Goal: Task Accomplishment & Management: Manage account settings

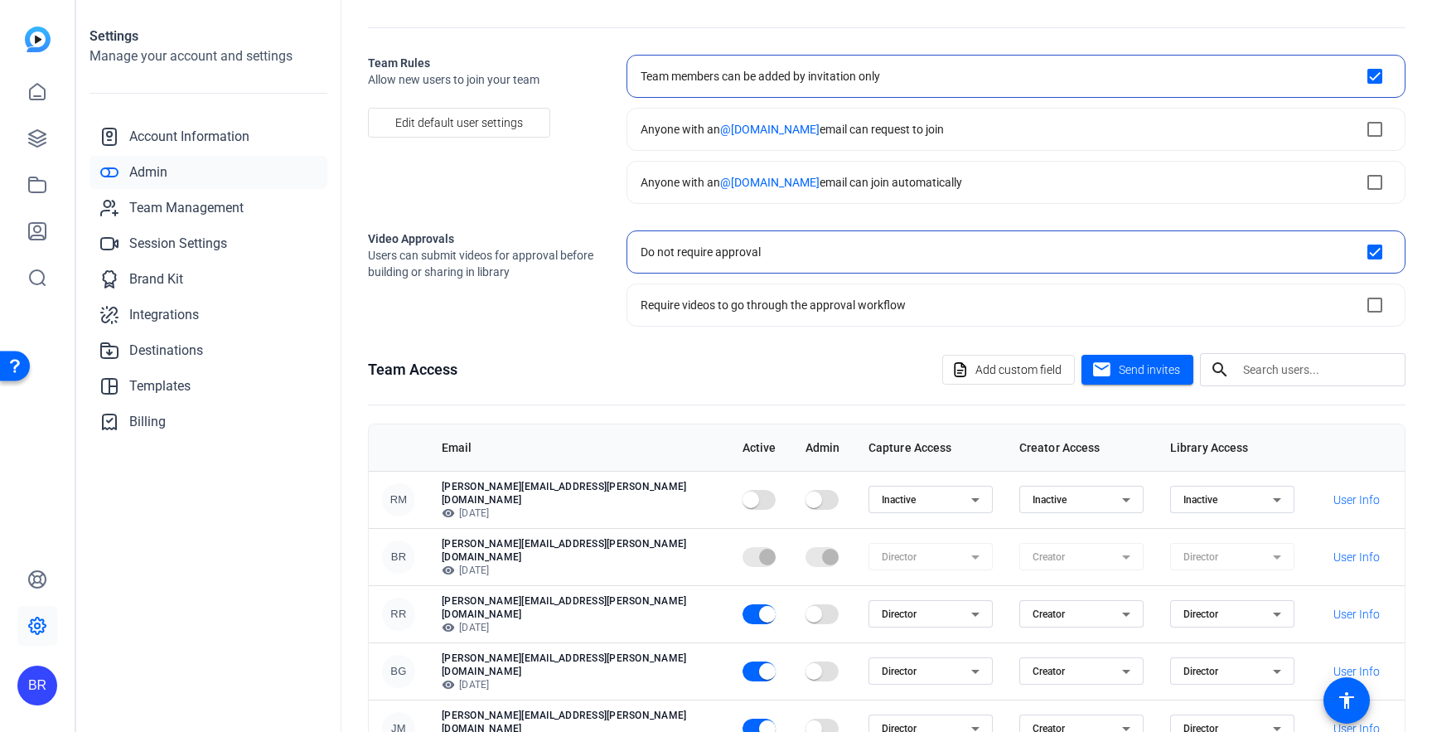
scroll to position [48, 0]
click at [1145, 367] on span "Send invites" at bounding box center [1148, 368] width 61 height 17
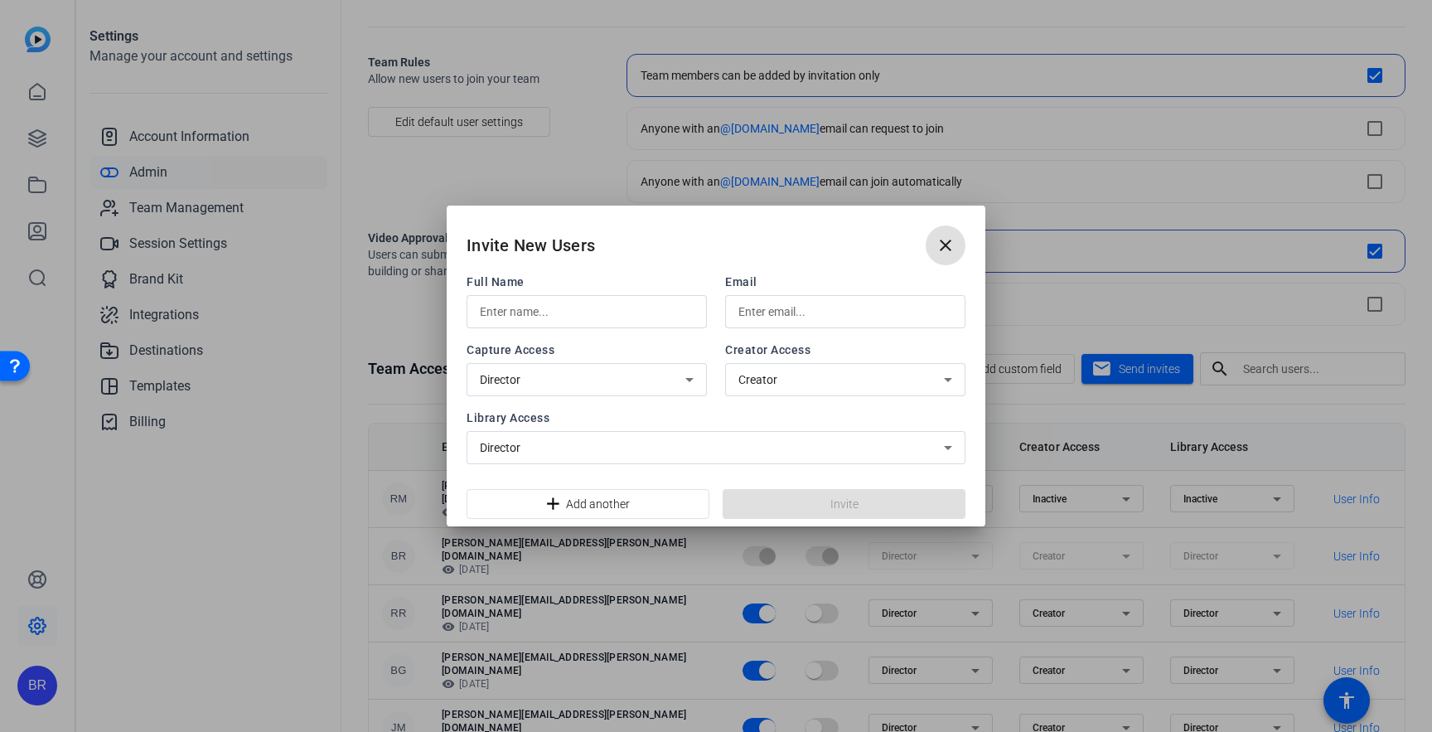
click at [492, 309] on input "text" at bounding box center [587, 312] width 214 height 20
type input "Caroline Bailey"
click at [753, 312] on input "text" at bounding box center [845, 312] width 214 height 20
paste input "caroline.bauserman@capitalone.com"
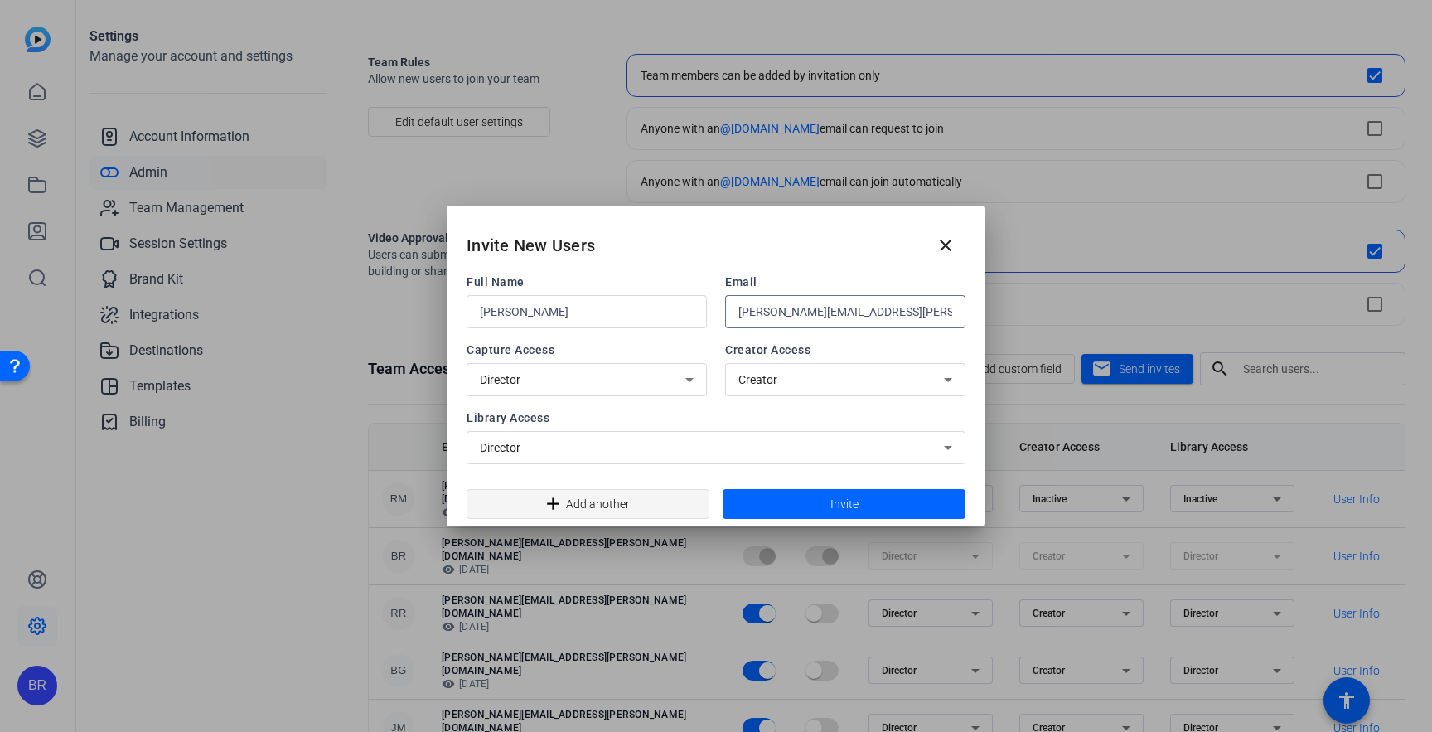
type input "caroline.bauserman@capitalone.com"
click at [592, 512] on span "Add another" at bounding box center [598, 503] width 64 height 31
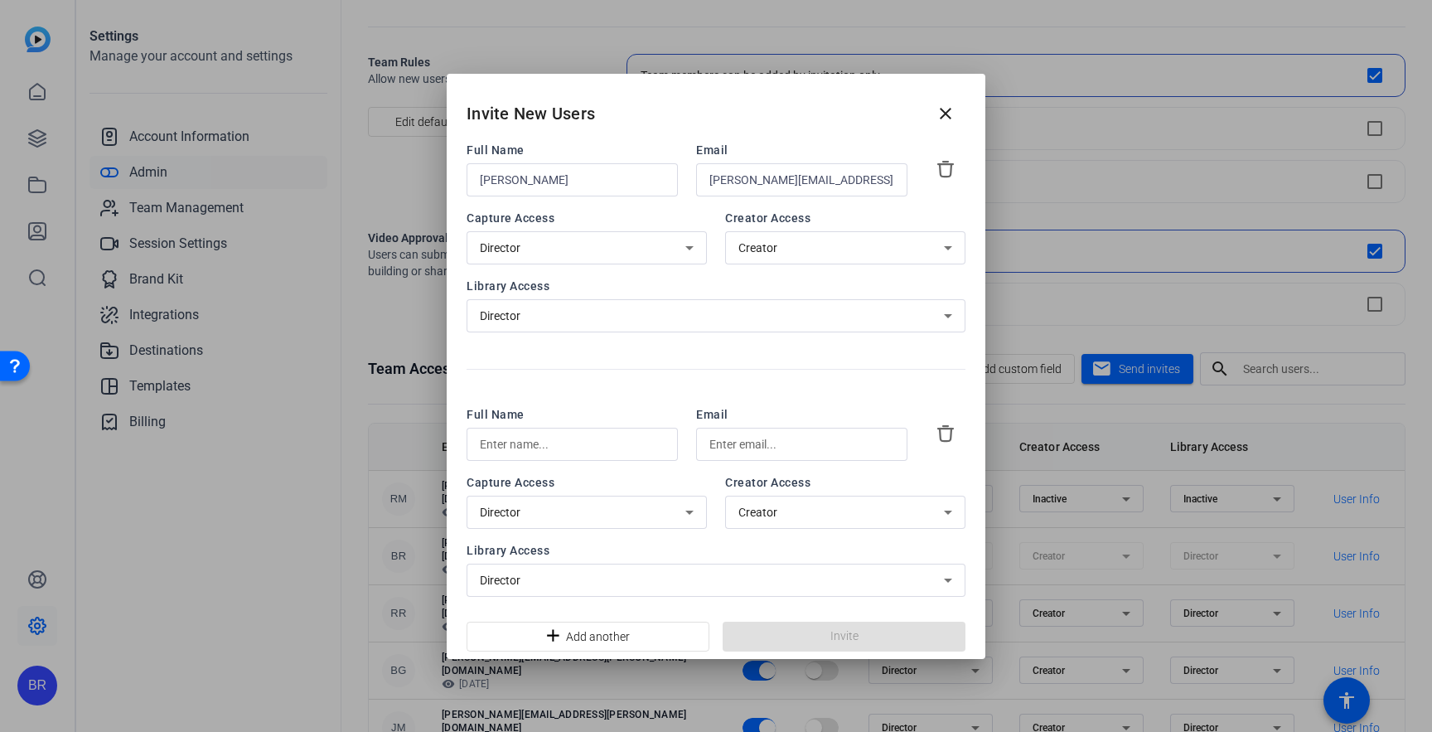
click at [512, 443] on input "text" at bounding box center [572, 444] width 185 height 20
paste input "kristina.kim@capitalone.com"
click at [616, 437] on input "kristina.kim@capitalone.com" at bounding box center [572, 444] width 185 height 20
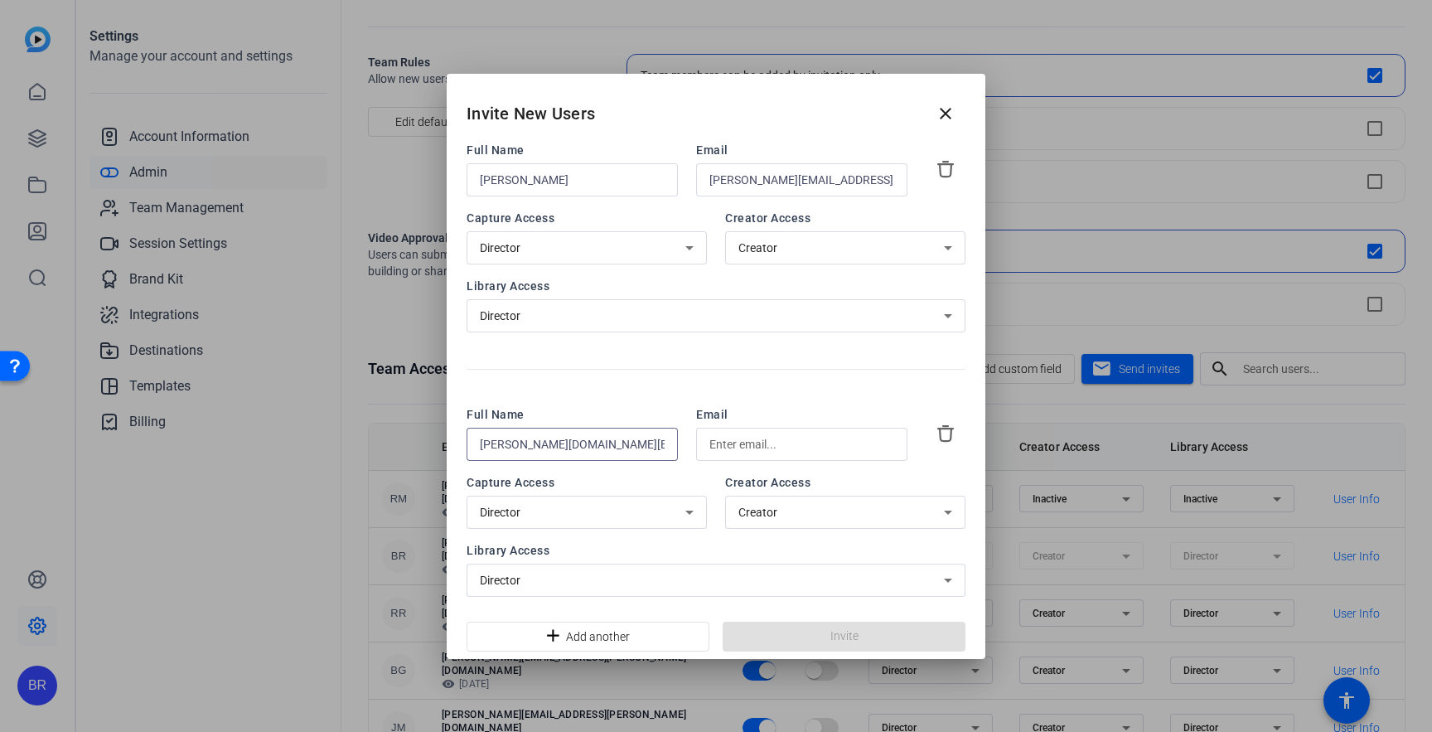
type input "kristina.kim@capitalone.com"
click at [739, 446] on input "text" at bounding box center [801, 444] width 185 height 20
paste input "kristina.kim@capitalone.com"
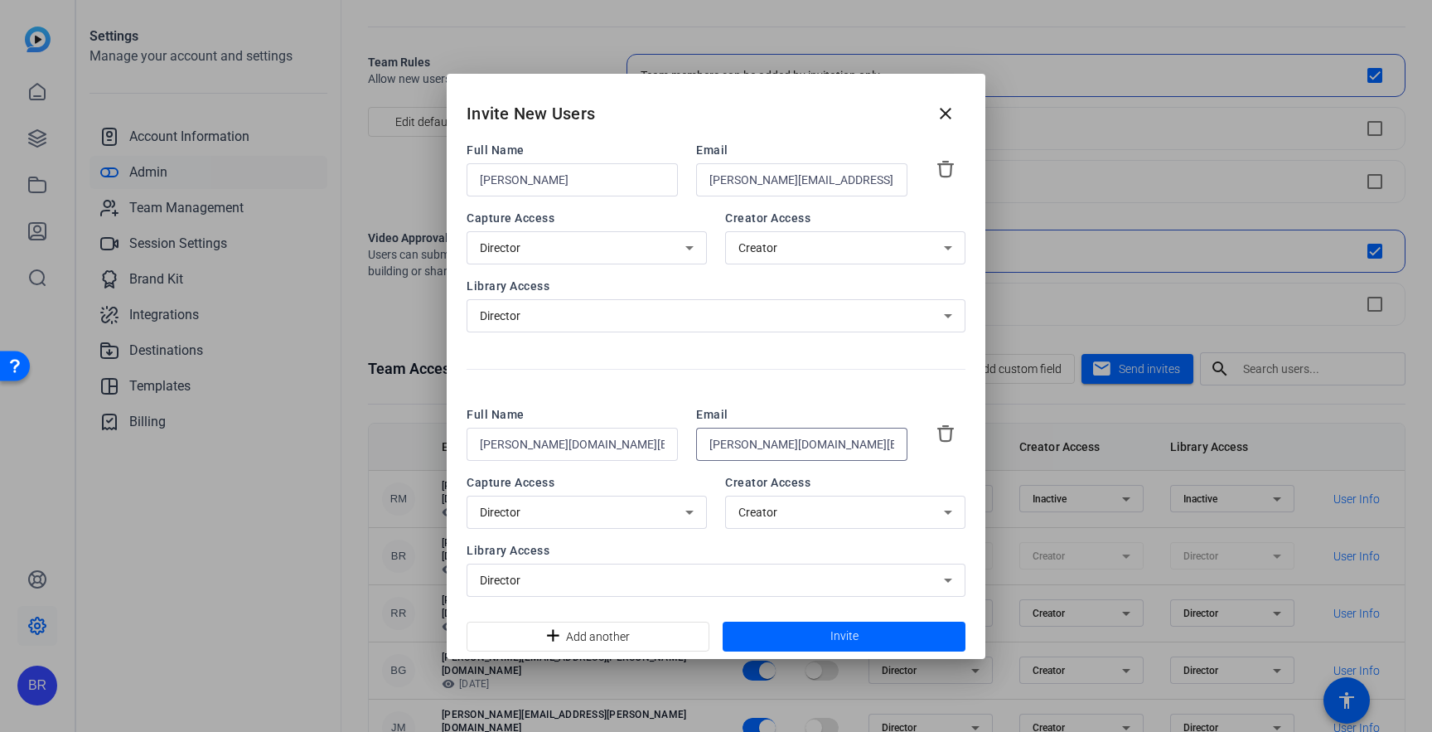
type input "kristina.kim@capitalone.com"
click at [576, 437] on input "kristina.kim@capitalone.com" at bounding box center [572, 444] width 185 height 20
paste input "text"
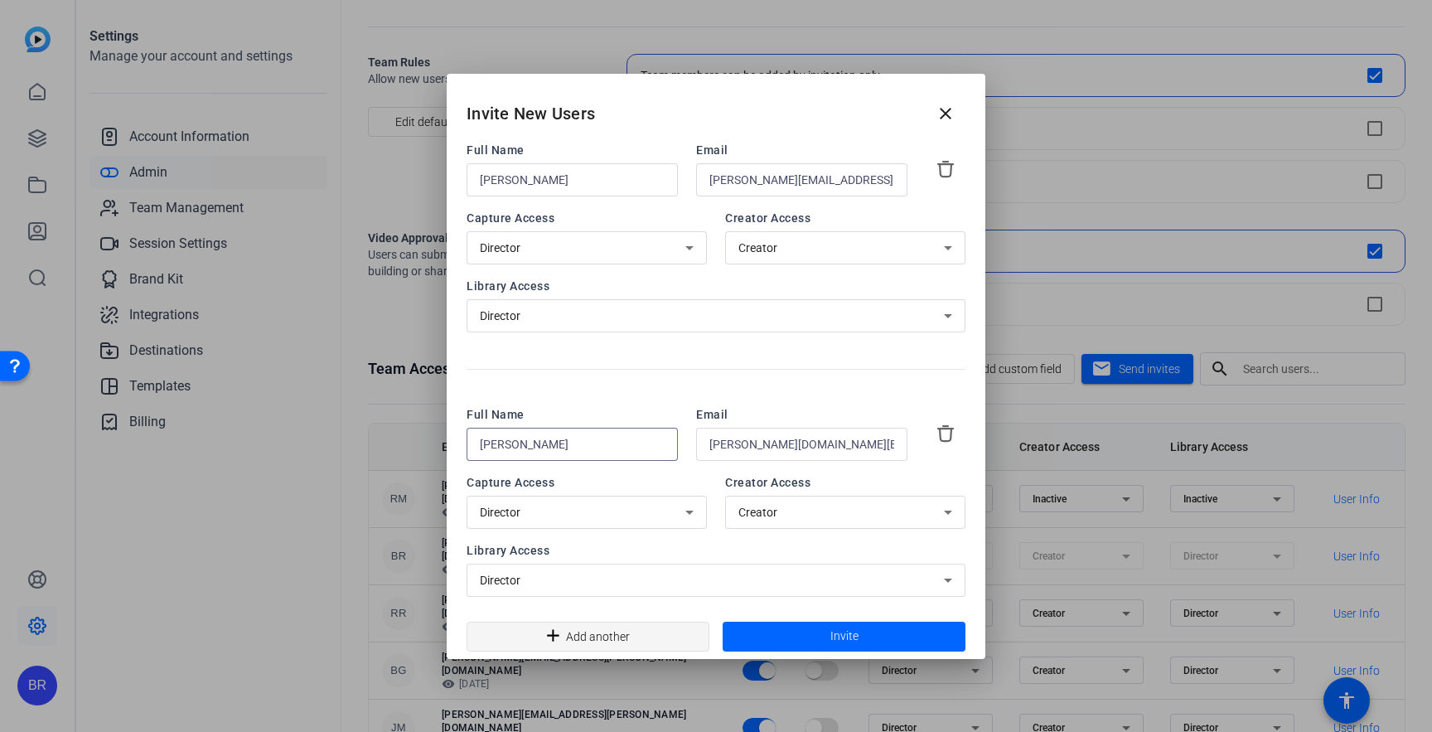
type input "Kristina Kim"
click at [587, 631] on span "Add another" at bounding box center [598, 636] width 64 height 31
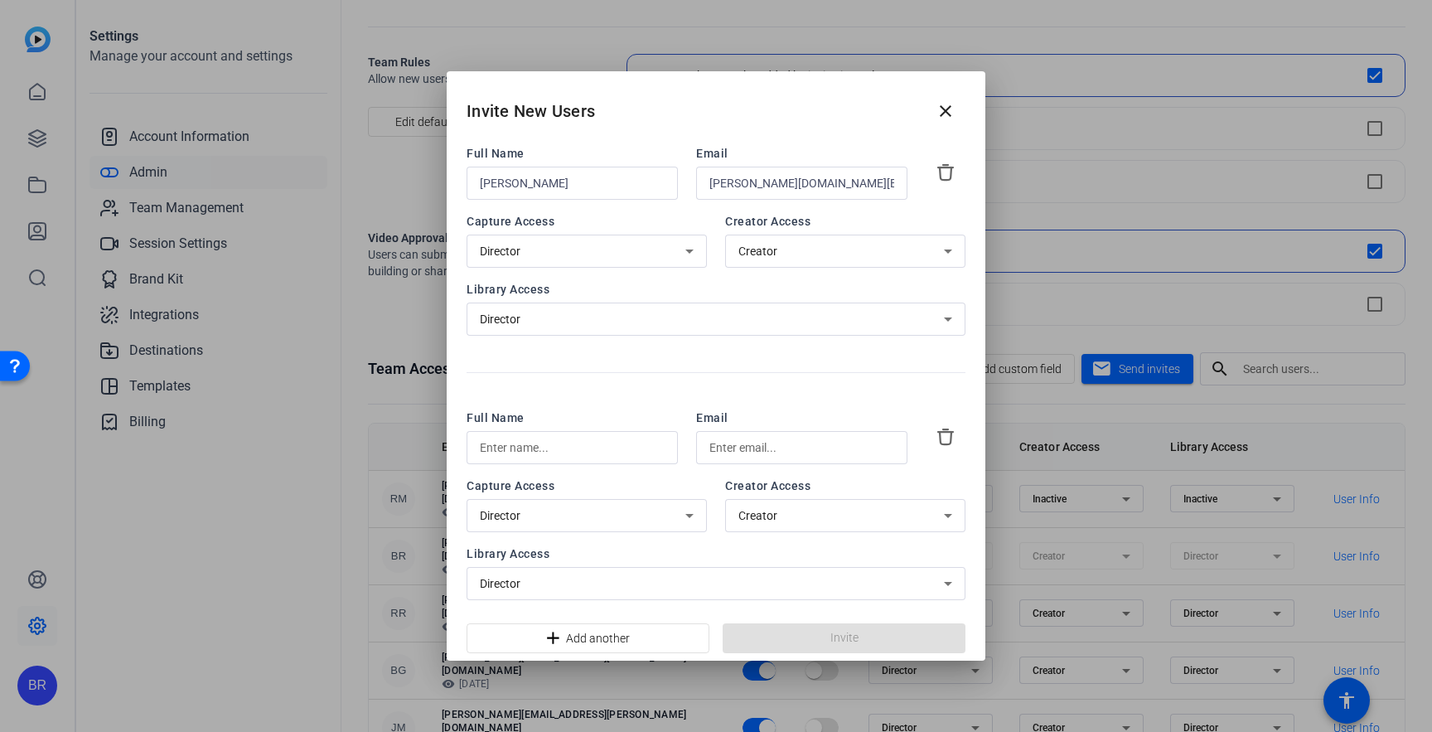
scroll to position [260, 0]
click at [542, 445] on input "text" at bounding box center [572, 446] width 185 height 20
paste input "Kaitlyn Bell"
type input "Kaitlyn Bell"
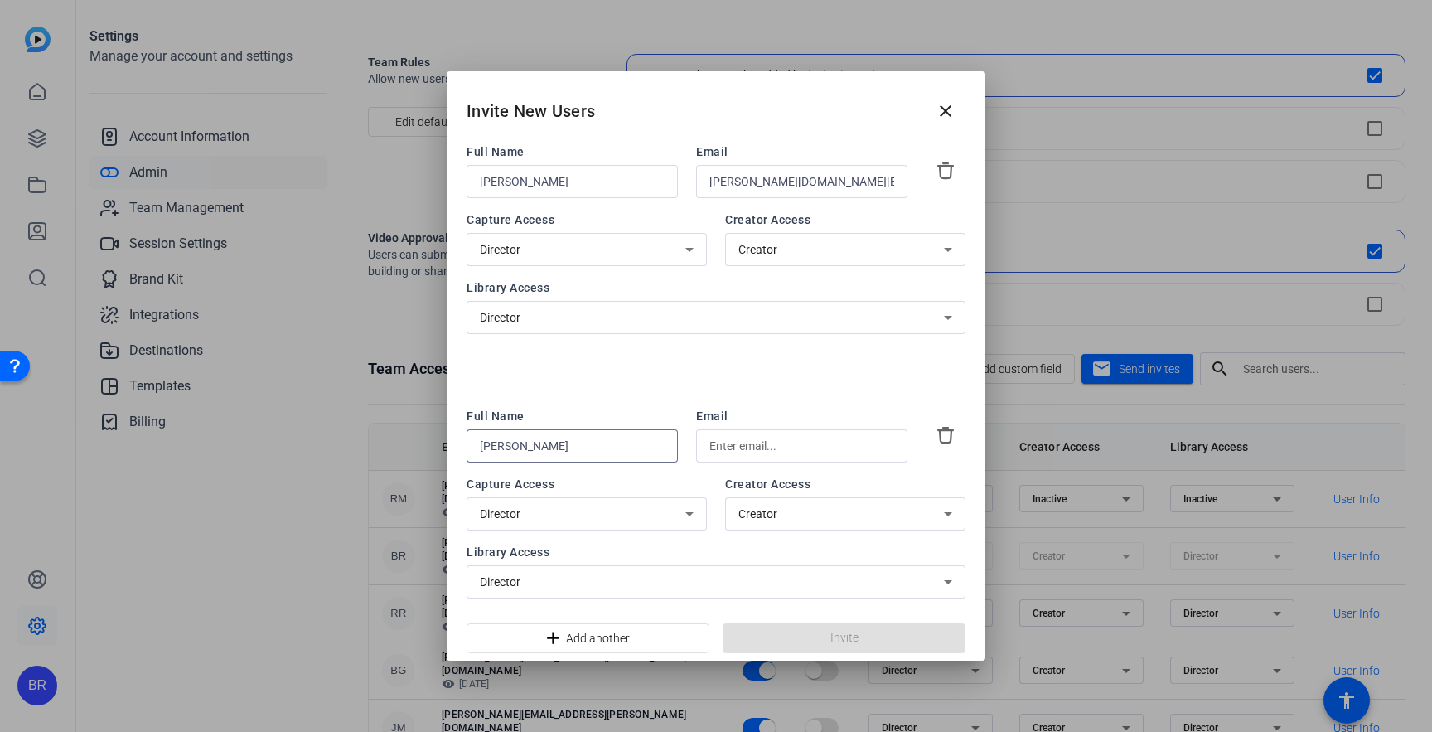
click at [732, 441] on input "text" at bounding box center [801, 446] width 185 height 20
paste input "kaitlyn.bell@capitalone.com"
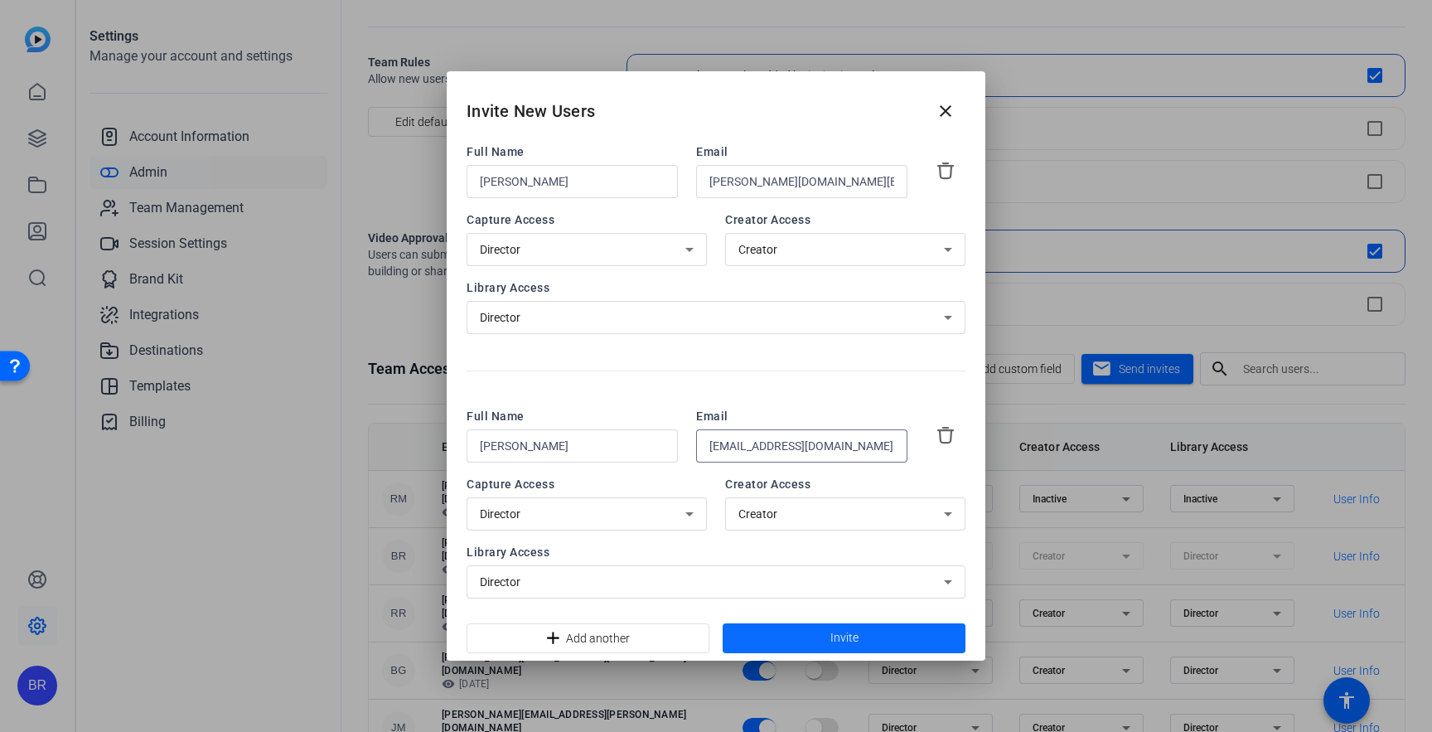
type input "kaitlyn.bell@capitalone.com"
click at [798, 630] on span at bounding box center [843, 638] width 243 height 40
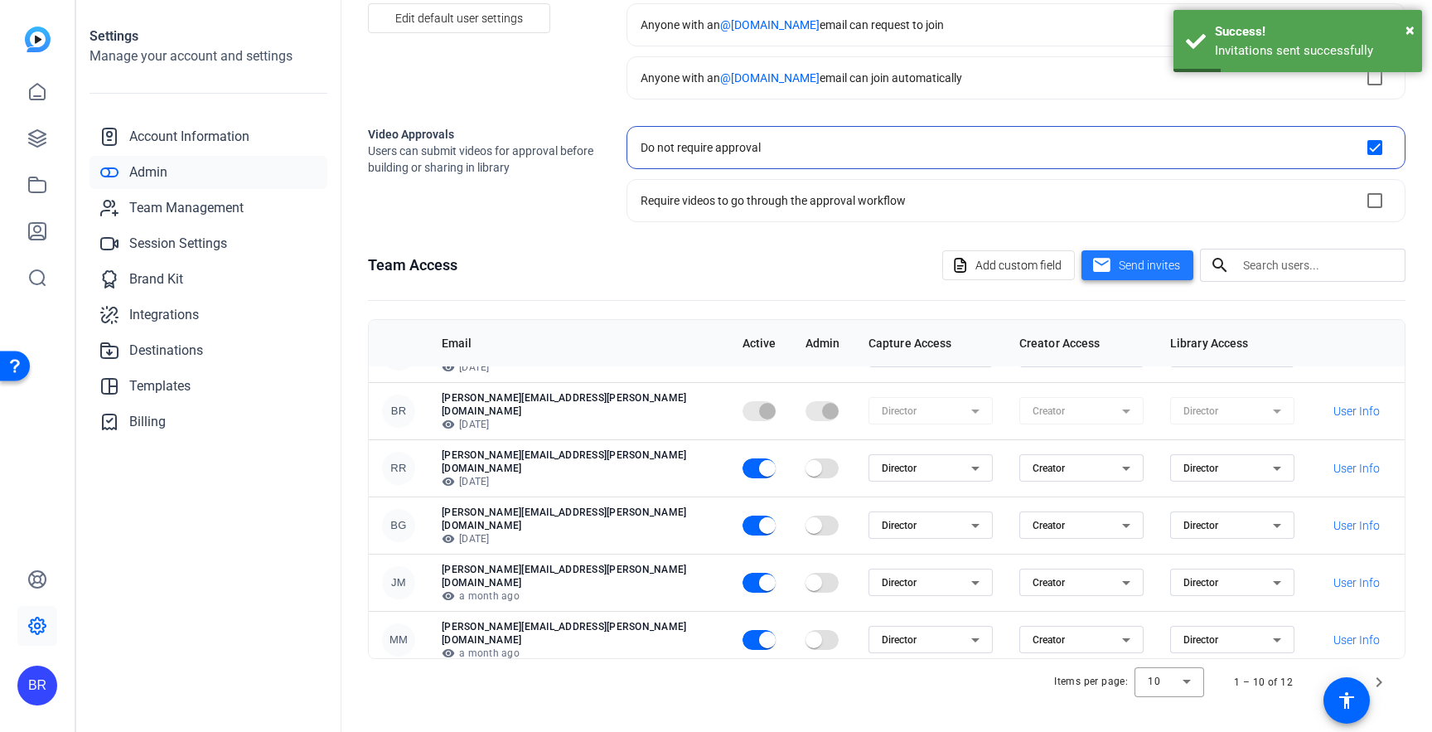
scroll to position [0, 0]
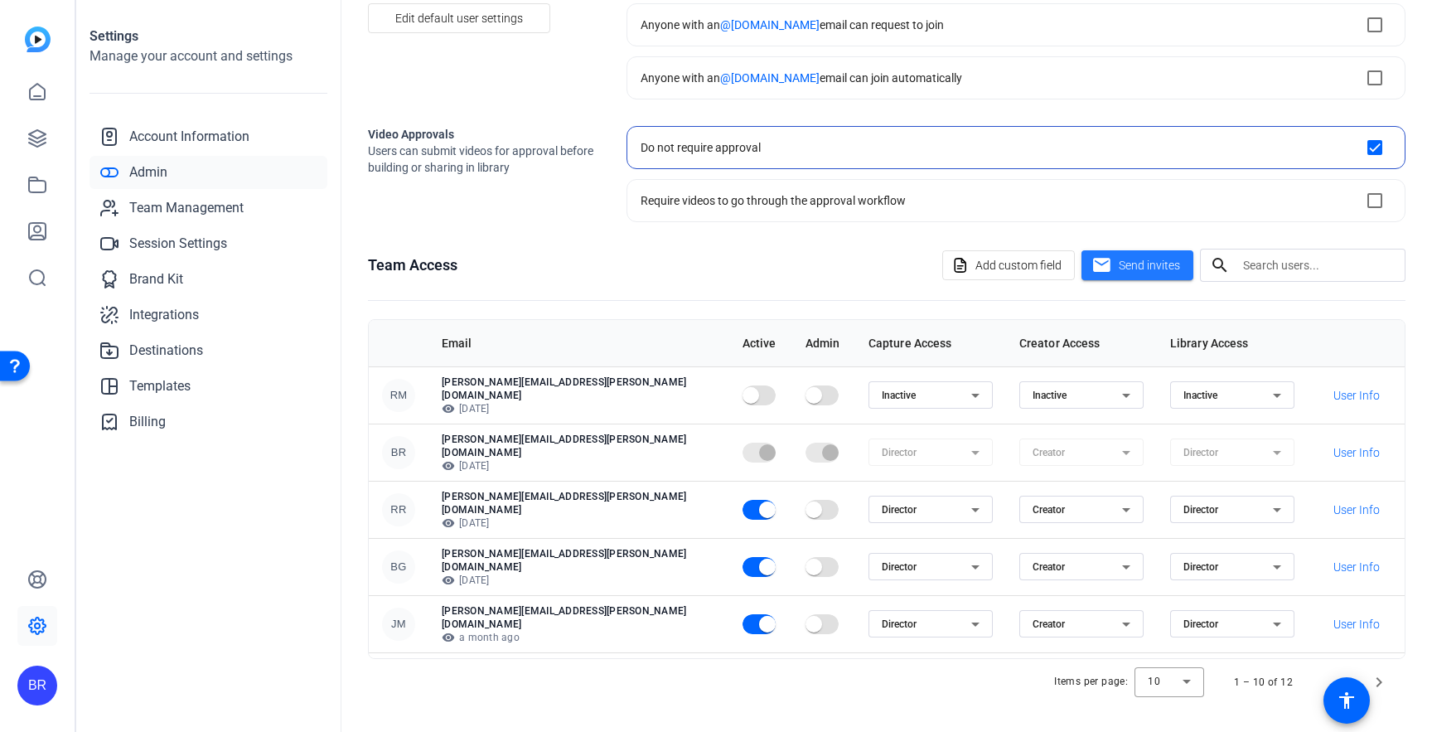
click at [399, 390] on div "RM" at bounding box center [398, 395] width 33 height 33
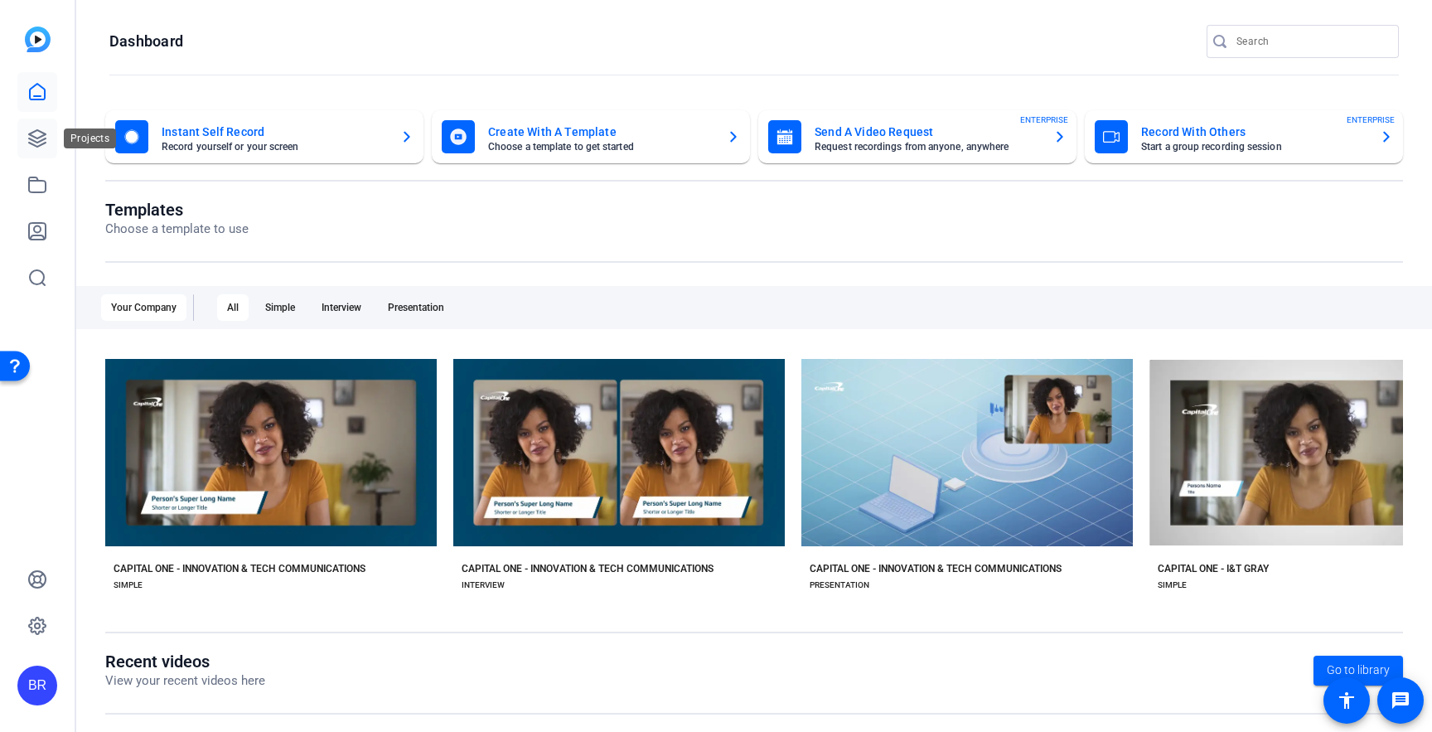
click at [42, 133] on icon at bounding box center [37, 138] width 20 height 20
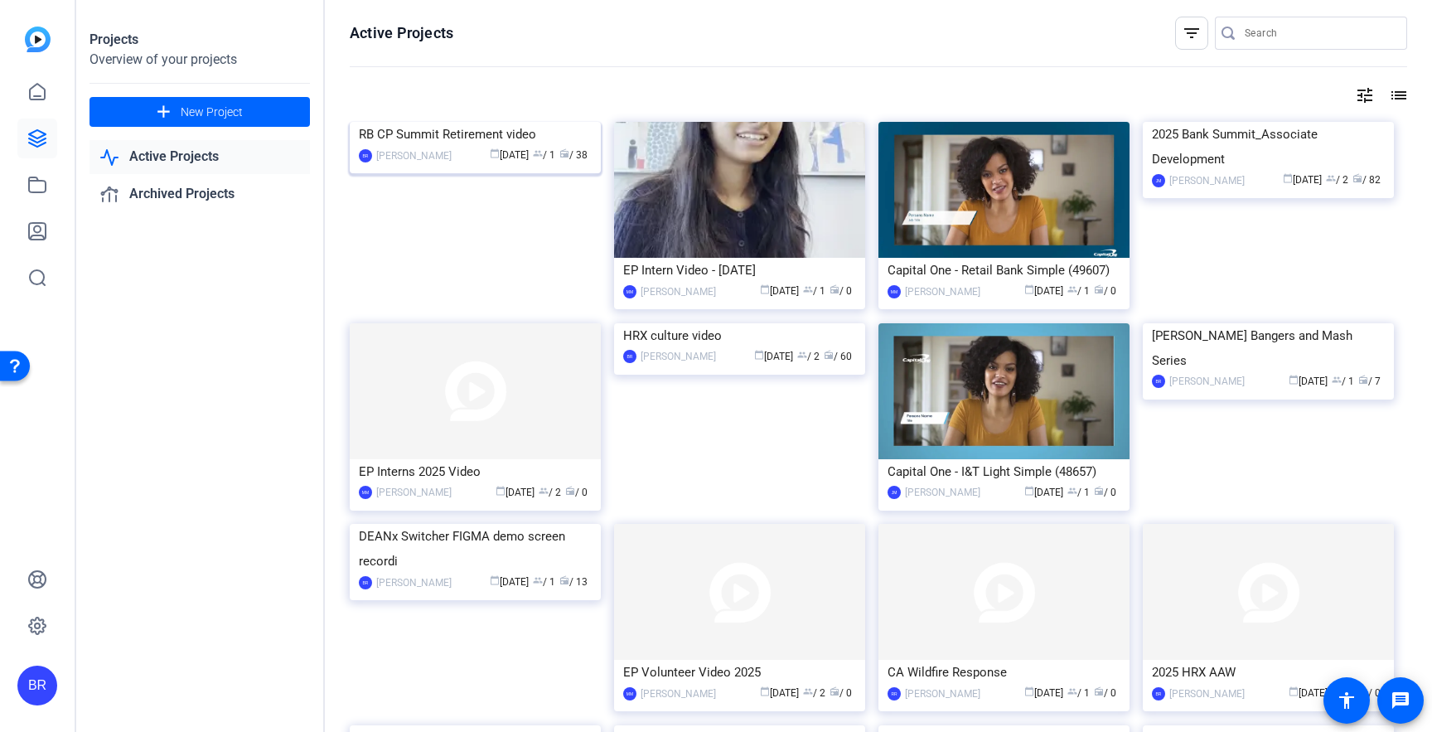
click at [464, 147] on div "RB CP Summit Retirement video" at bounding box center [475, 134] width 233 height 25
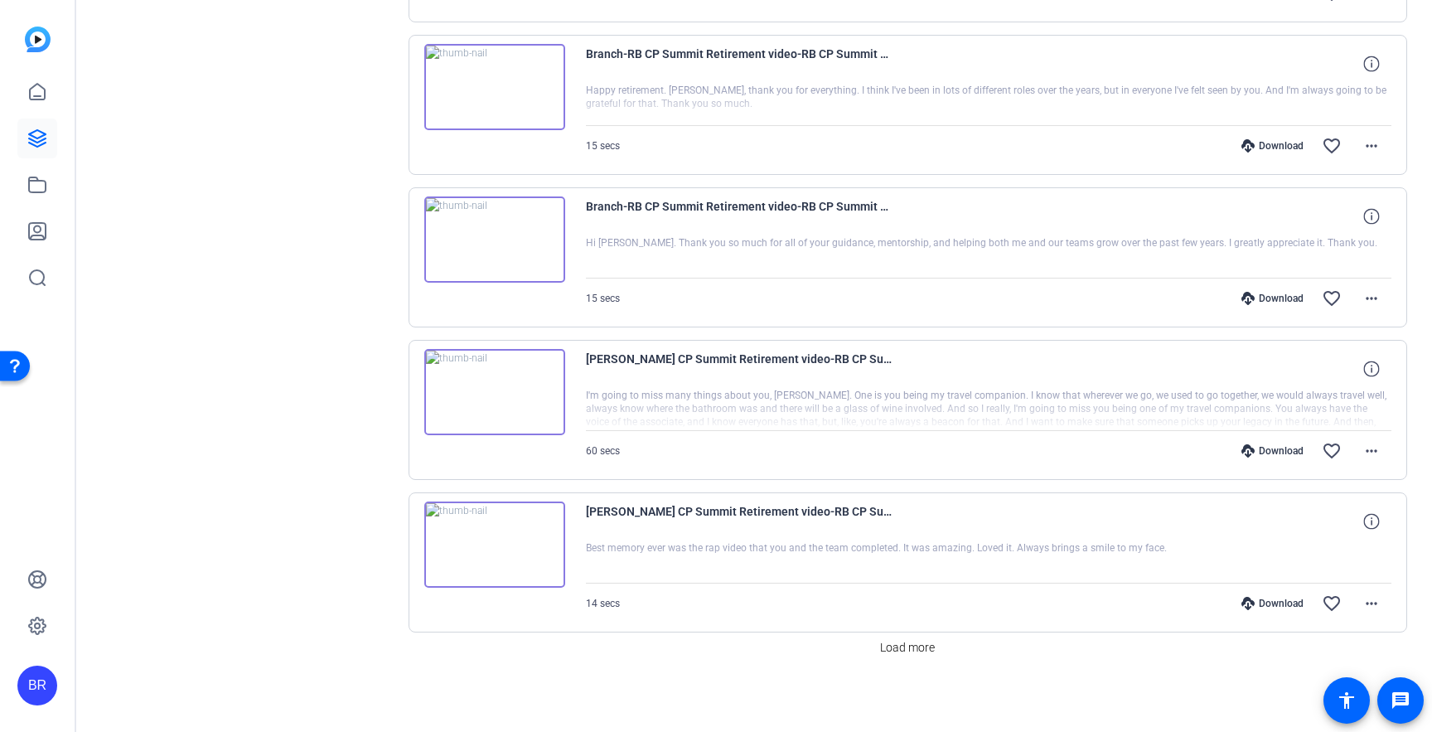
scroll to position [1249, 0]
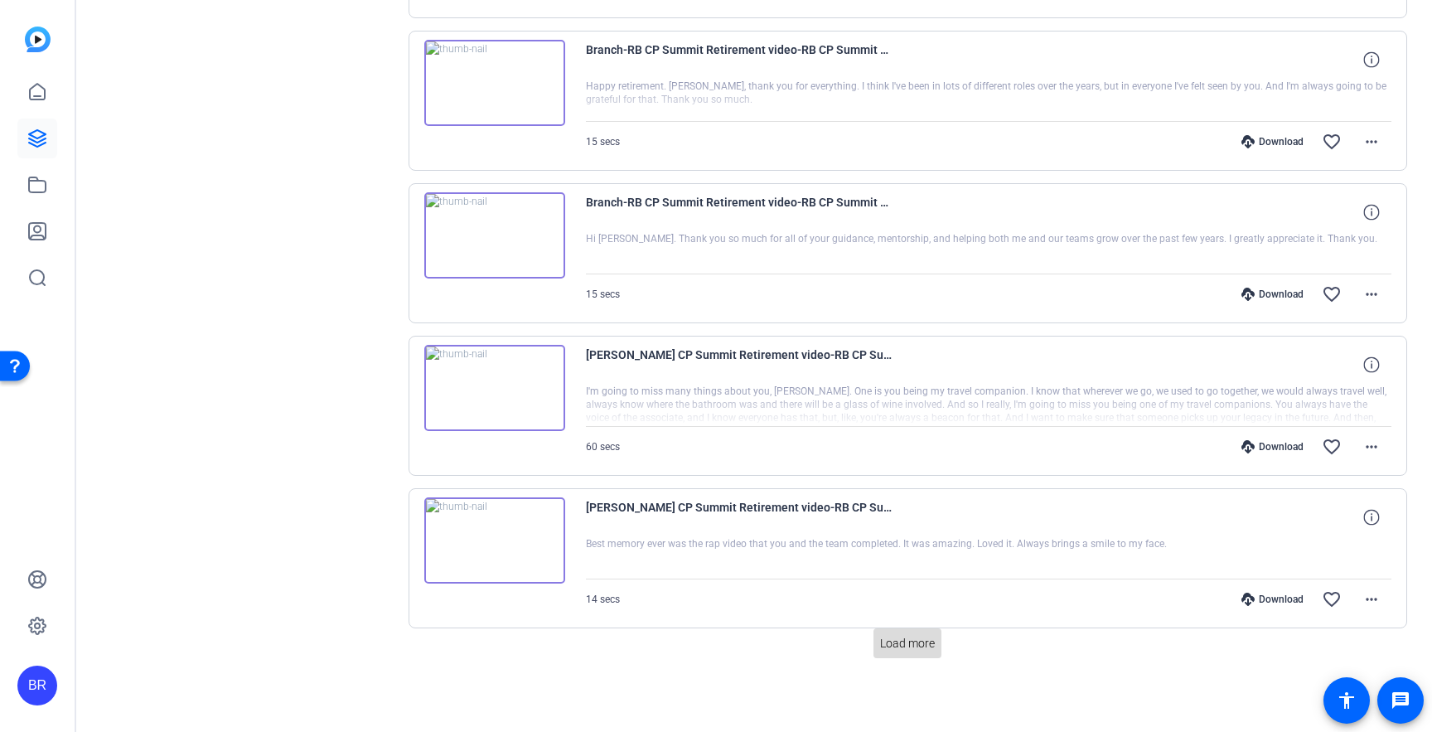
click at [887, 636] on span "Load more" at bounding box center [907, 643] width 55 height 17
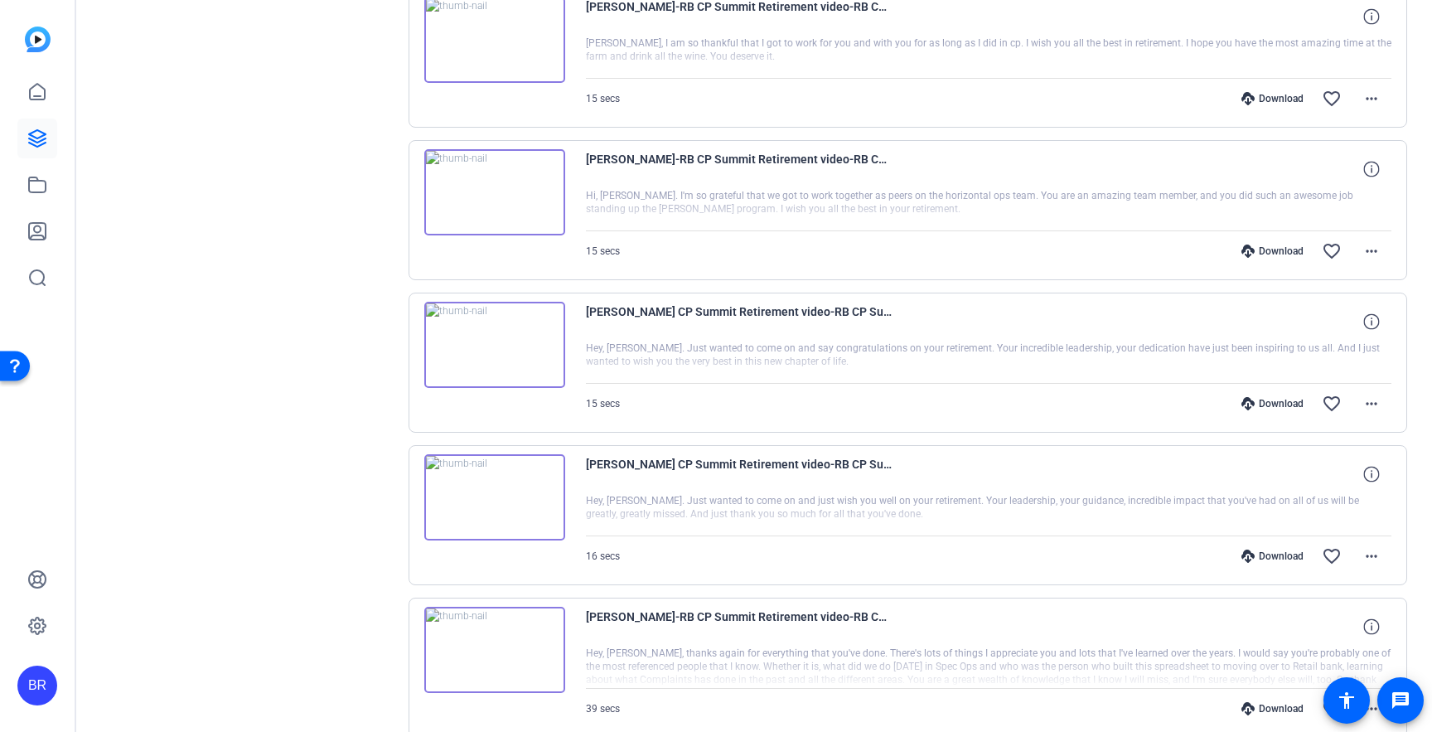
scroll to position [2773, 0]
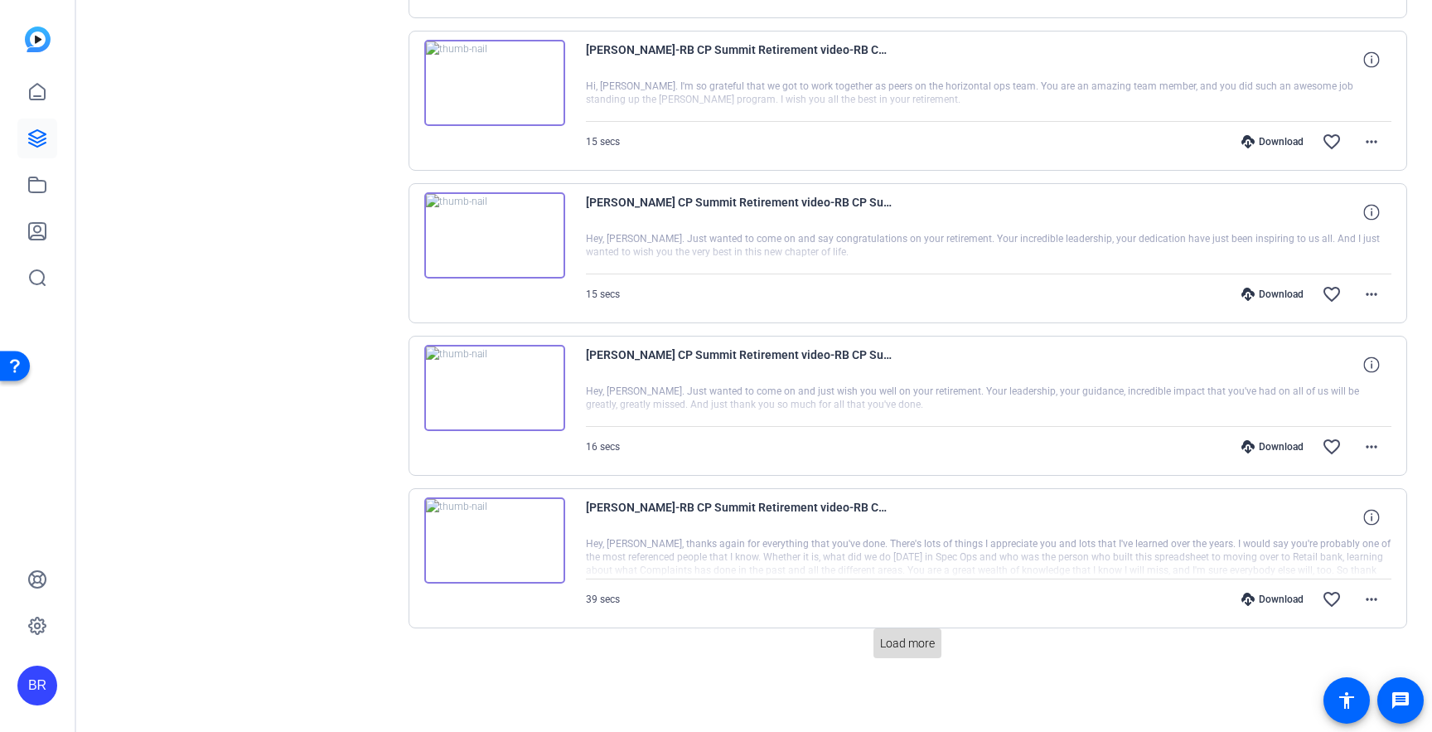
click at [895, 644] on span "Load more" at bounding box center [907, 643] width 55 height 17
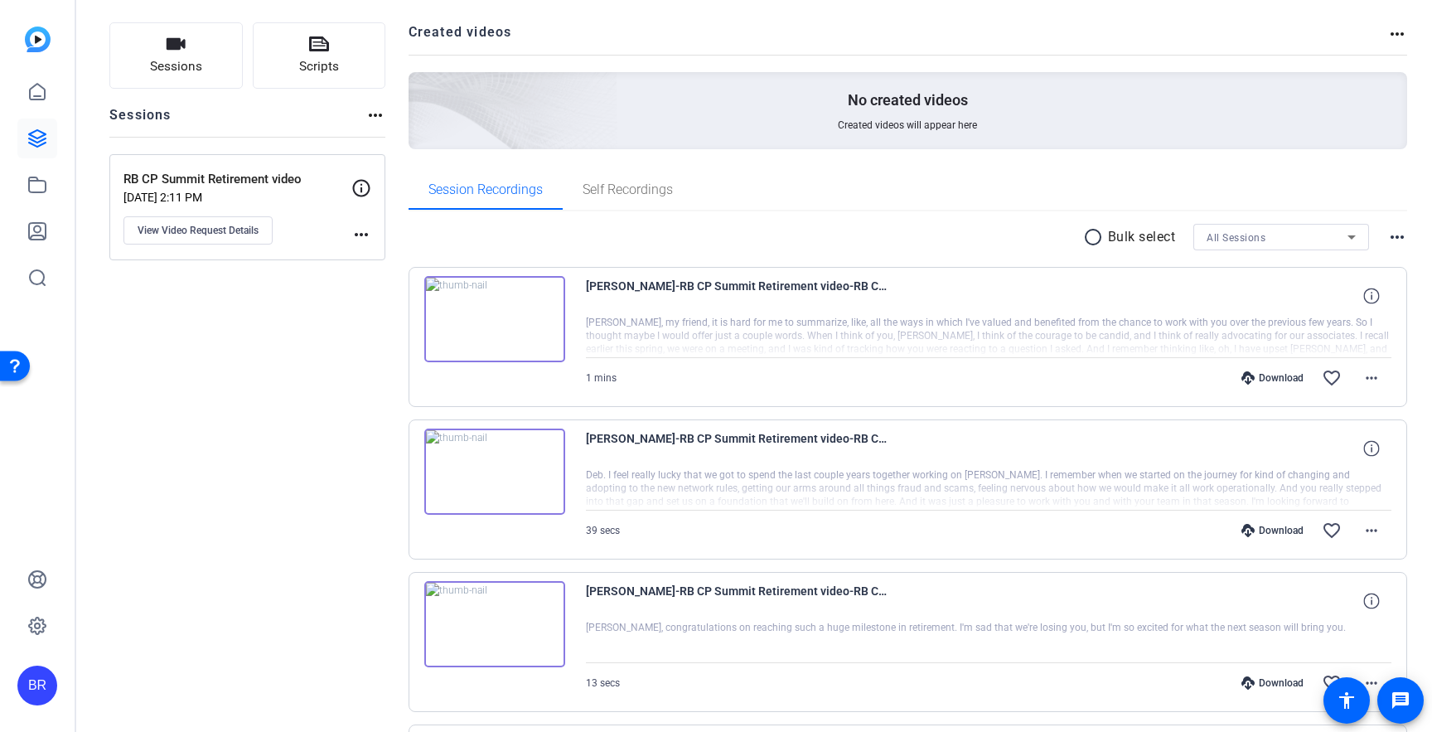
scroll to position [0, 0]
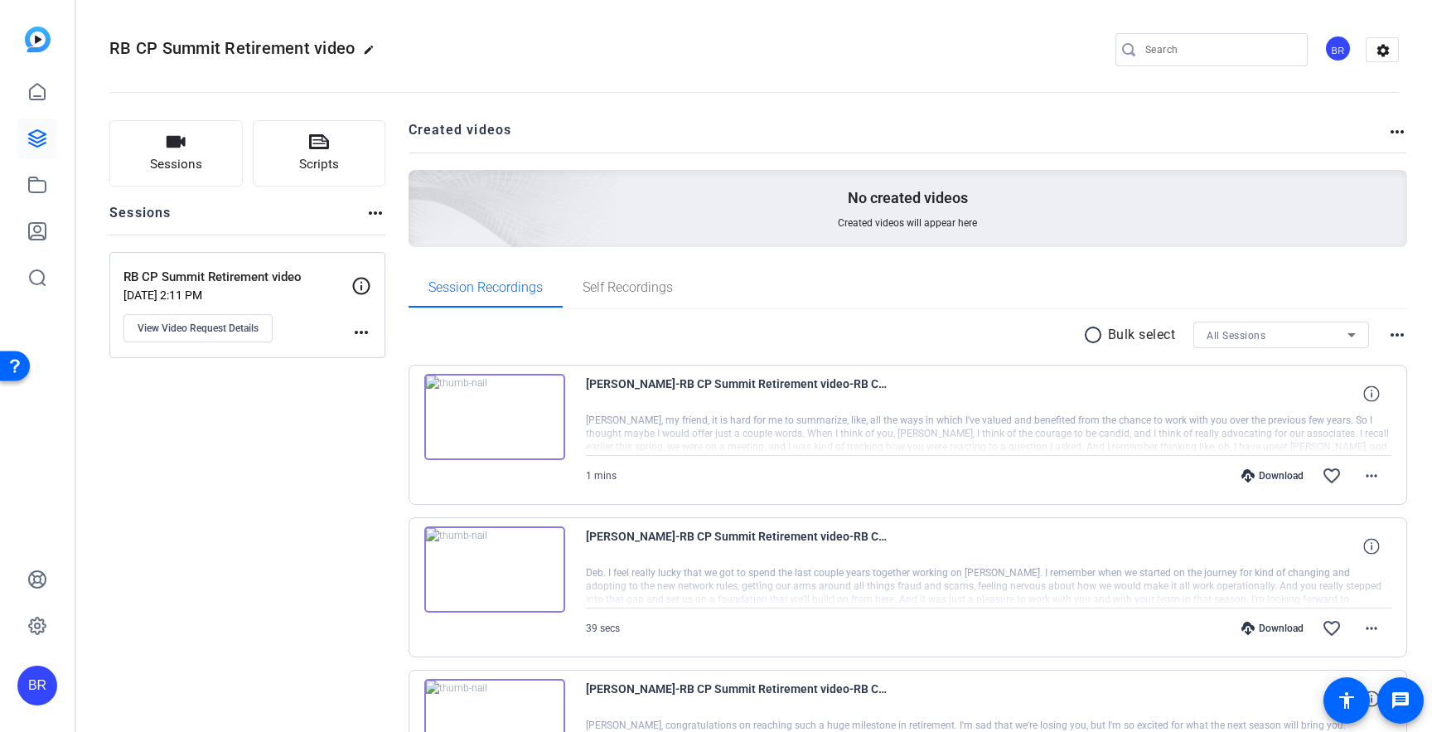
click at [1089, 335] on mat-icon "radio_button_unchecked" at bounding box center [1095, 335] width 25 height 20
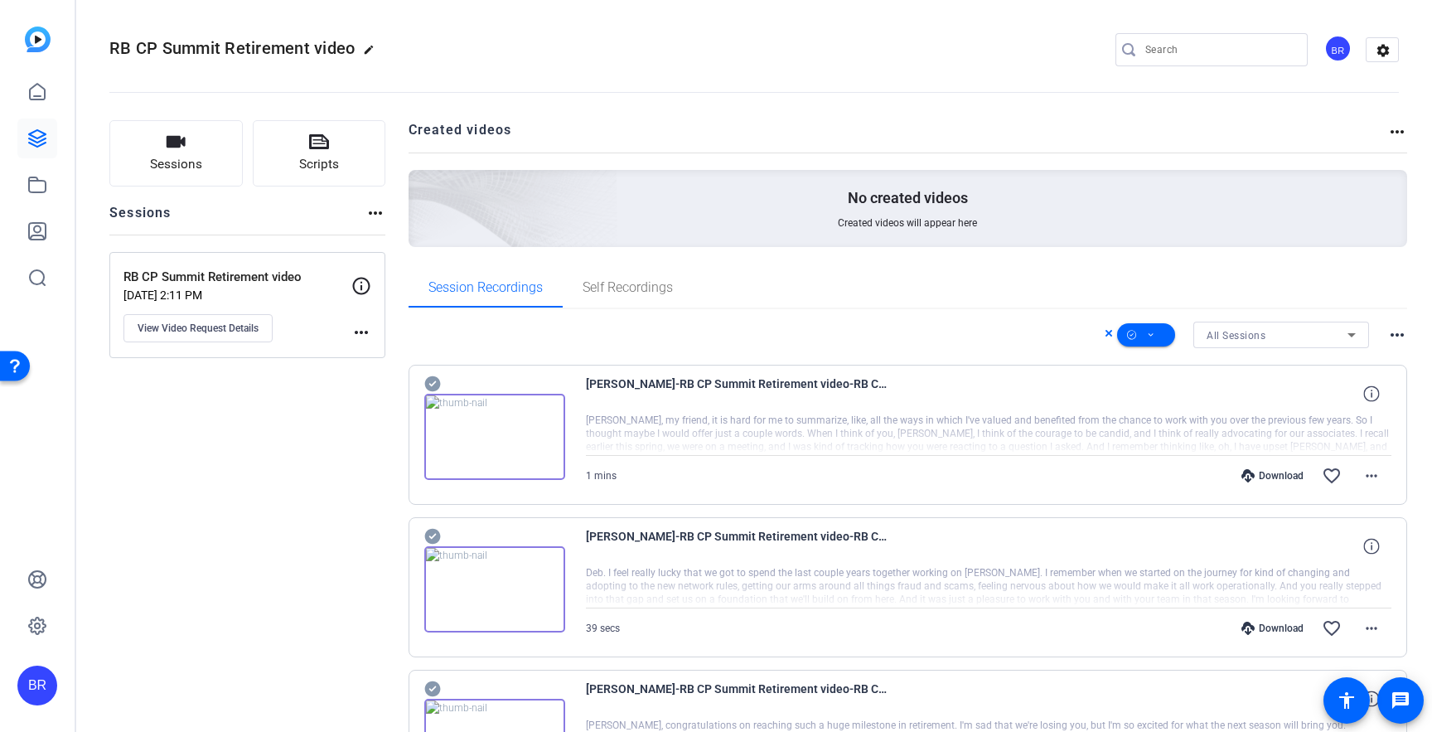
click at [431, 372] on div "[PERSON_NAME]-RB CP Summit Retirement video-RB CP Summit Retirement video-17563…" at bounding box center [907, 435] width 999 height 140
click at [429, 383] on icon at bounding box center [432, 384] width 17 height 20
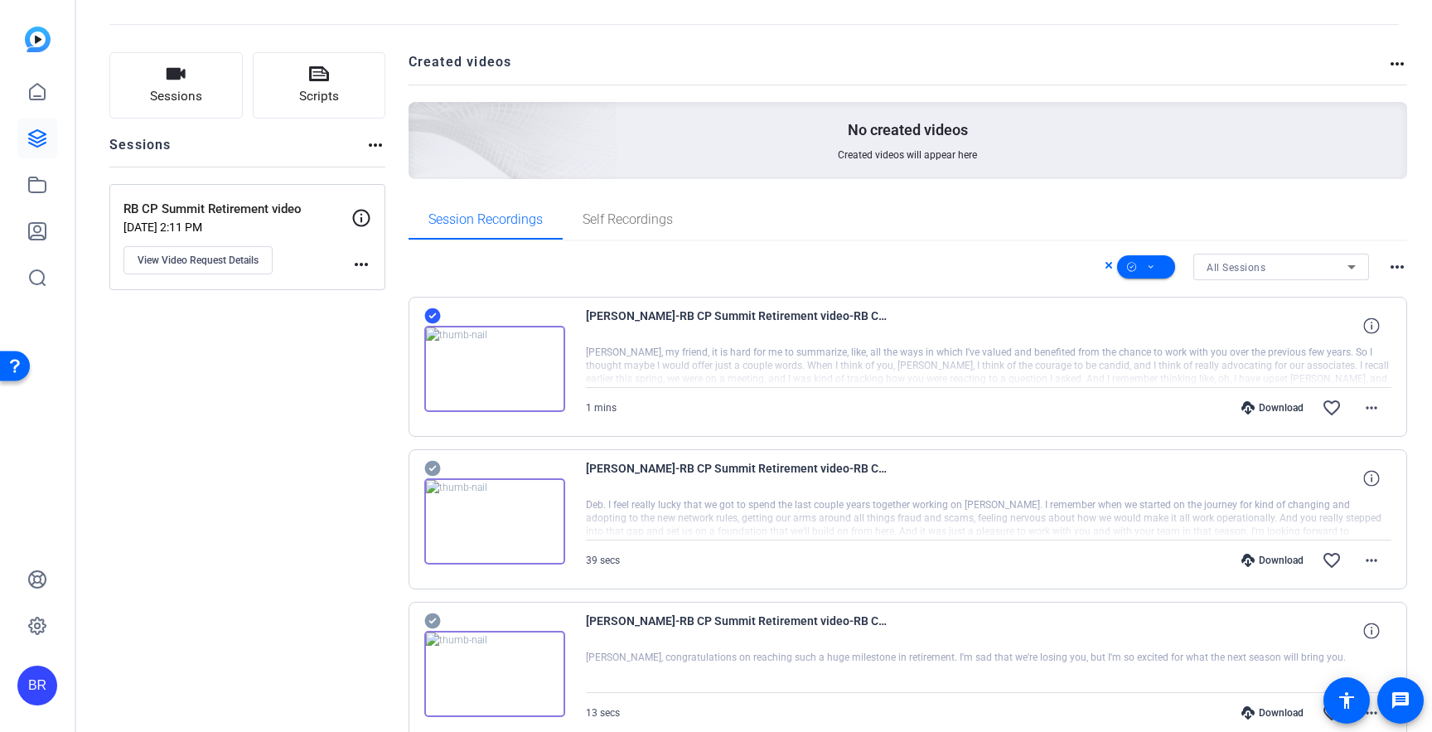
scroll to position [69, 0]
click at [1152, 263] on icon at bounding box center [1151, 266] width 8 height 21
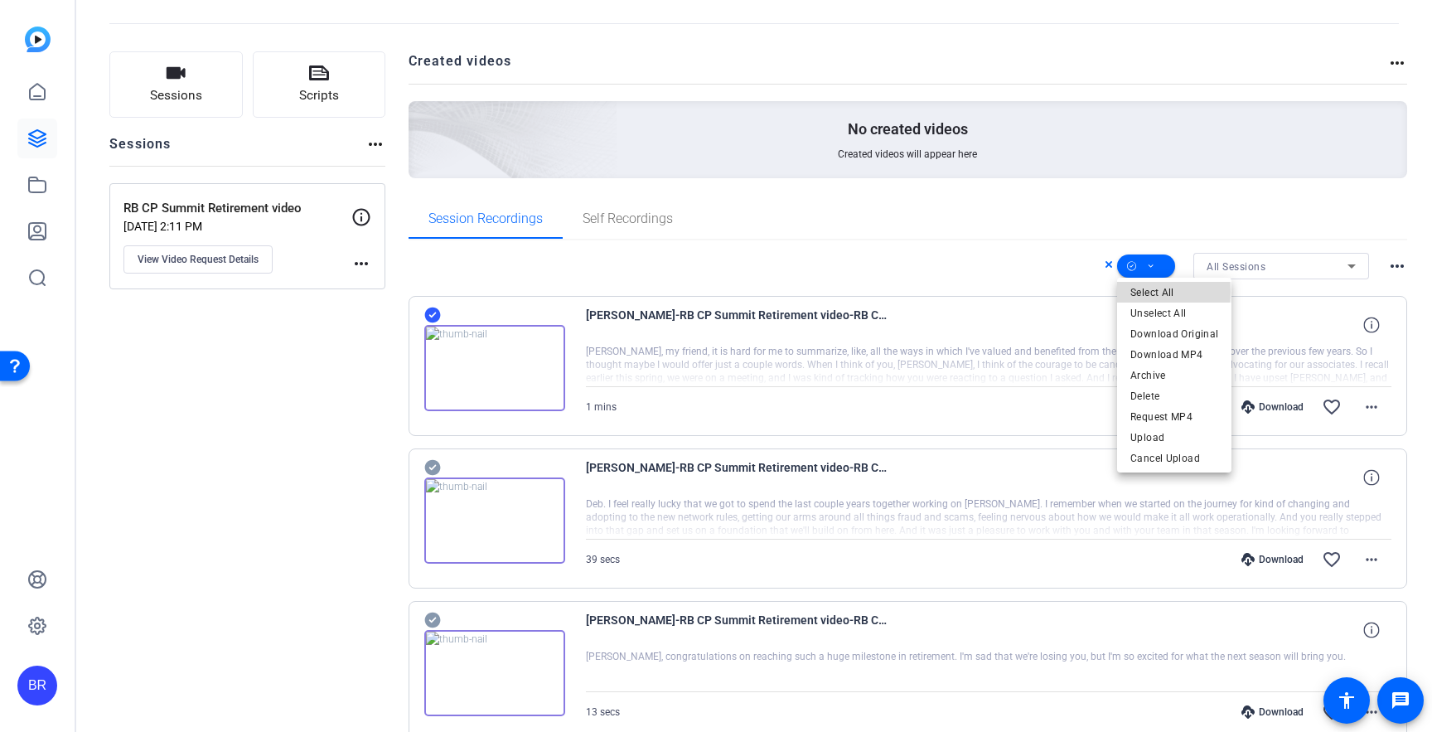
click at [1143, 292] on span "Select All" at bounding box center [1174, 293] width 88 height 20
click at [323, 428] on div at bounding box center [716, 366] width 1432 height 732
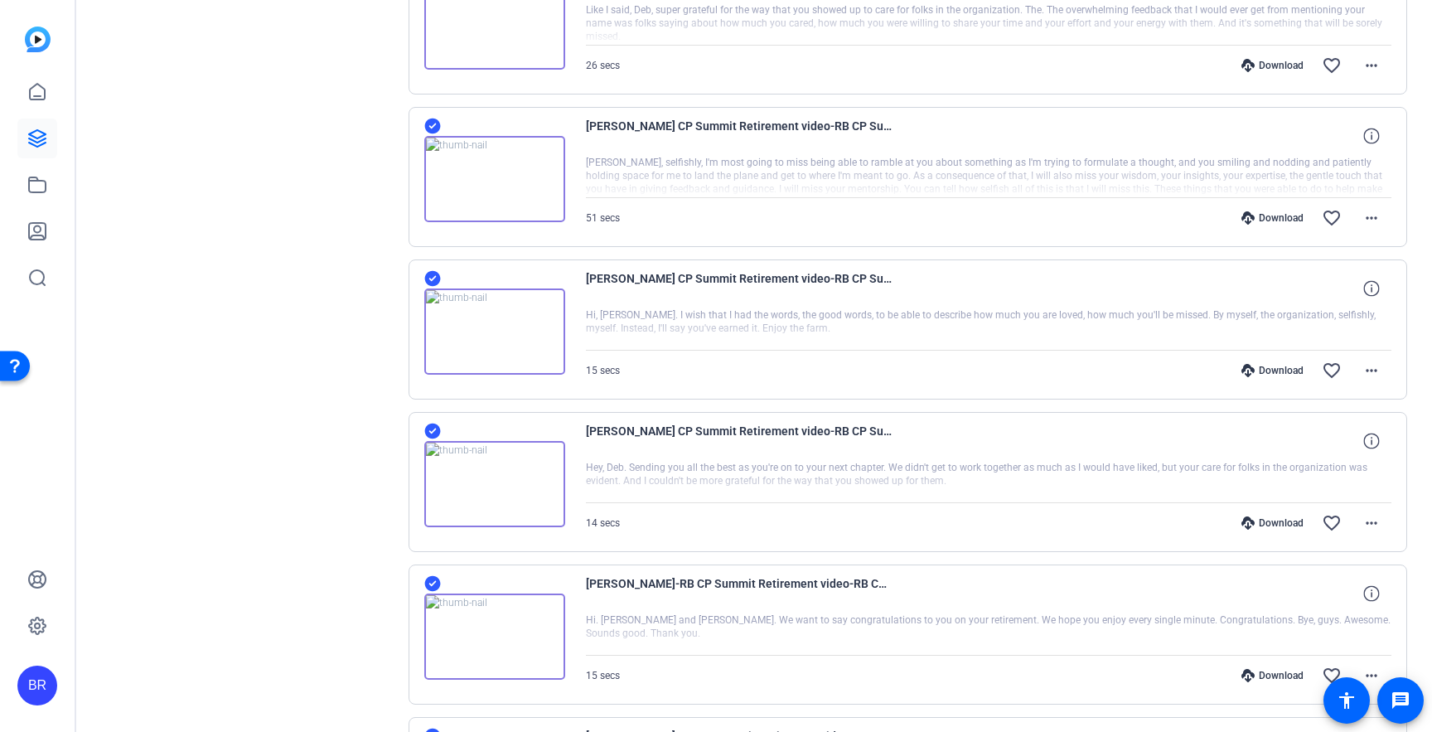
scroll to position [4297, 0]
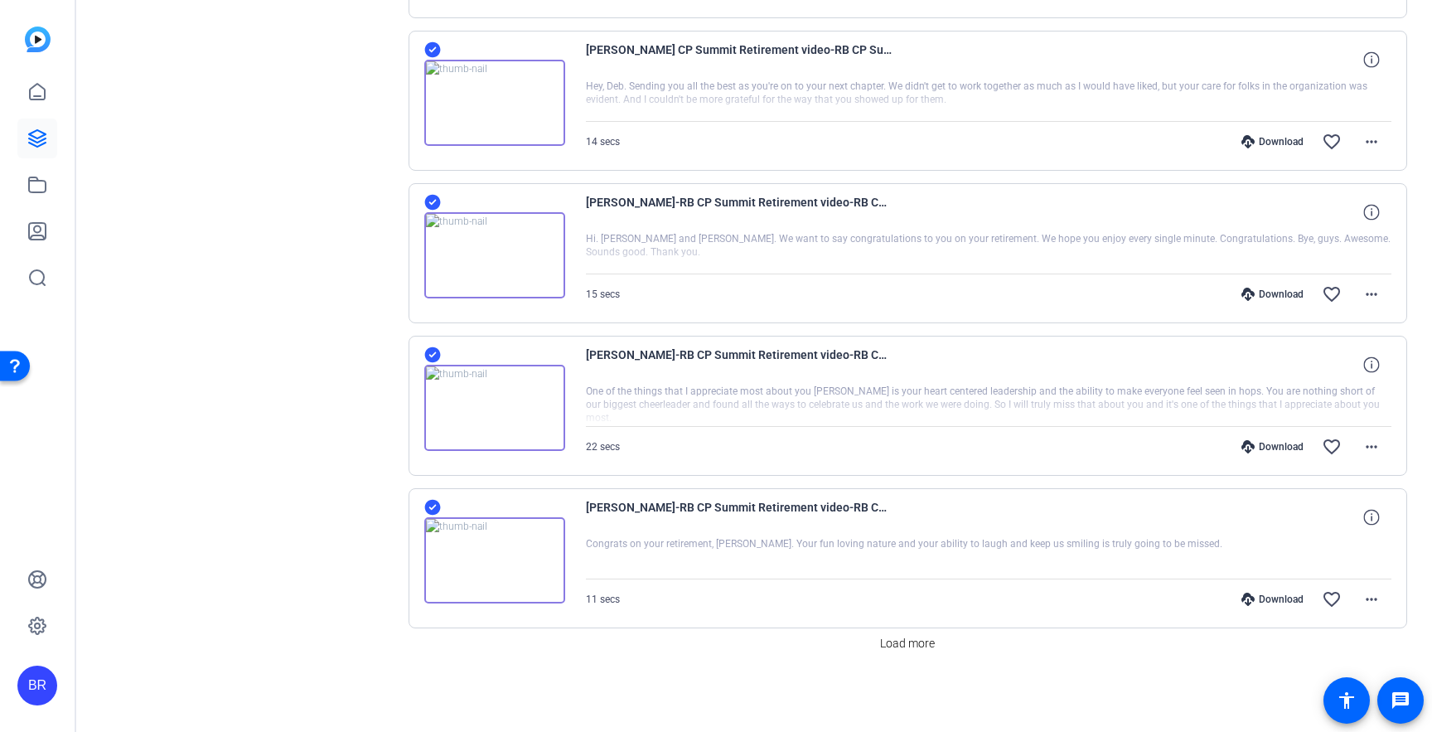
click at [431, 507] on icon at bounding box center [432, 507] width 17 height 20
click at [431, 358] on icon at bounding box center [432, 355] width 16 height 16
click at [429, 198] on icon at bounding box center [432, 203] width 16 height 16
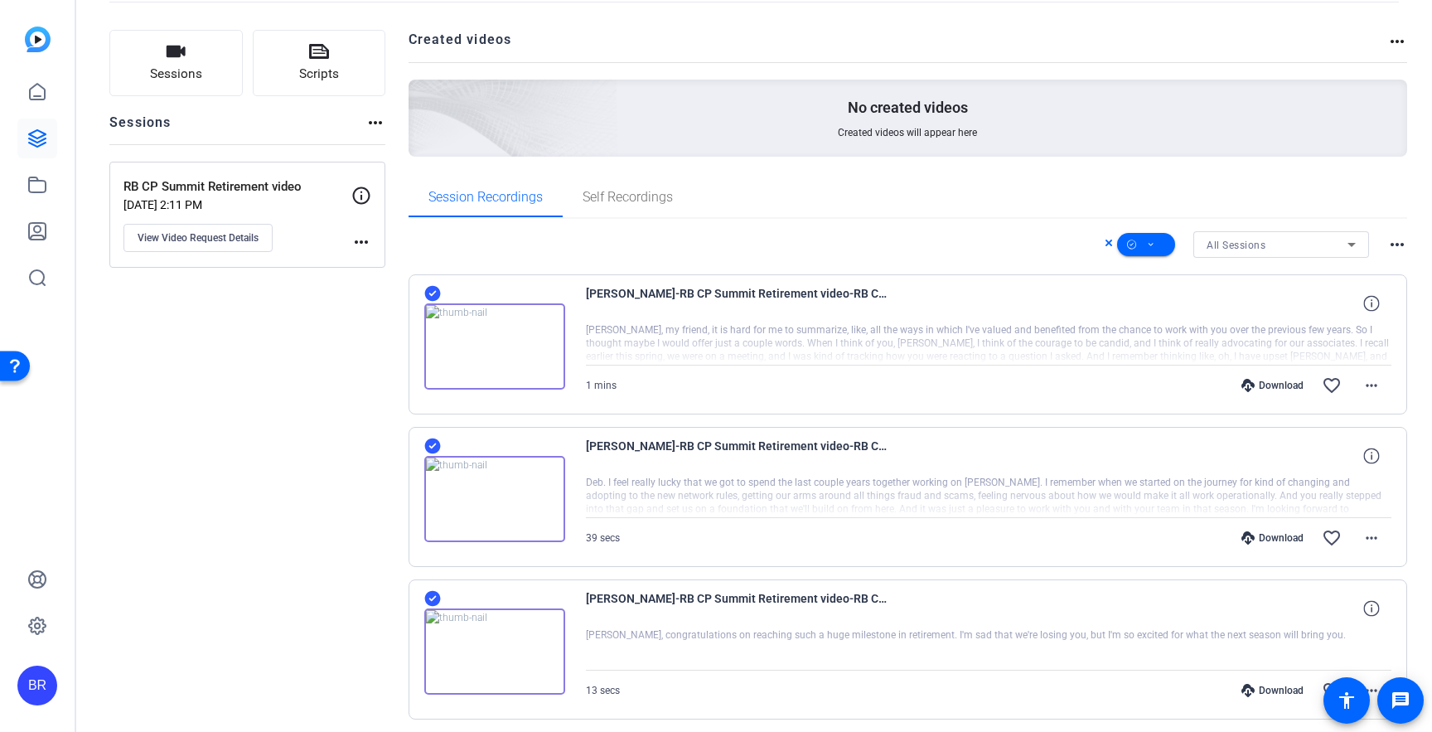
scroll to position [91, 0]
click at [1152, 241] on icon at bounding box center [1151, 244] width 8 height 21
click at [1147, 332] on span "Download MP4" at bounding box center [1174, 332] width 88 height 20
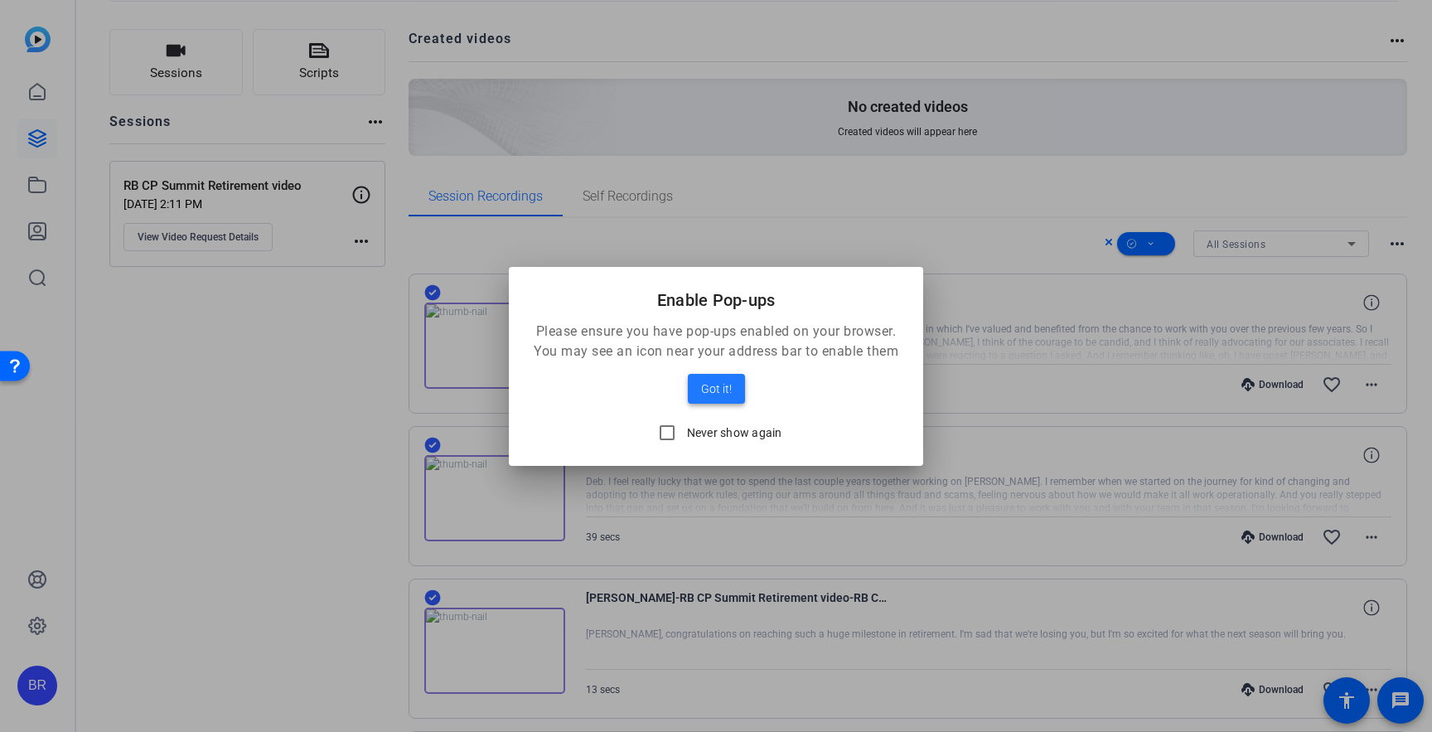
click at [704, 383] on span "Got it!" at bounding box center [716, 389] width 31 height 20
